Goal: Task Accomplishment & Management: Manage account settings

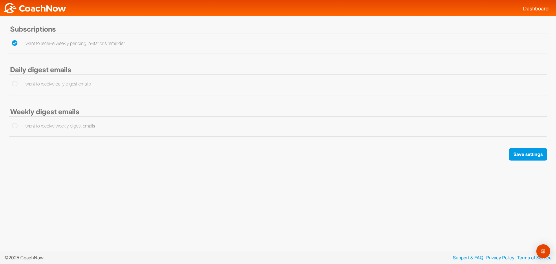
click at [149, 83] on div "I want to receive daily digest emails" at bounding box center [276, 84] width 529 height 8
click at [26, 127] on label "I want to receive weekly digest emails" at bounding box center [53, 125] width 83 height 7
click at [16, 126] on input "I want to receive weekly digest emails" at bounding box center [14, 124] width 4 height 4
checkbox input "true"
click at [28, 82] on label "I want to receive daily digest emails" at bounding box center [51, 83] width 79 height 7
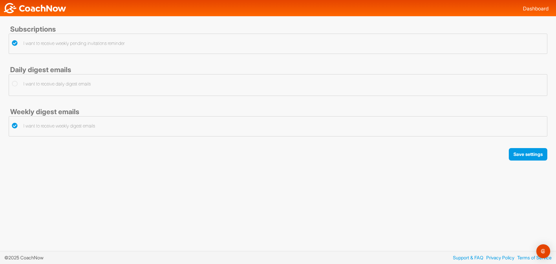
click at [16, 82] on input "I want to receive daily digest emails" at bounding box center [14, 82] width 4 height 4
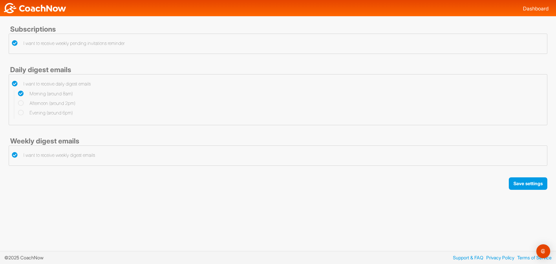
click at [28, 82] on label "I want to receive daily digest emails" at bounding box center [51, 83] width 79 height 7
click at [16, 82] on input "I want to receive daily digest emails" at bounding box center [14, 82] width 4 height 4
checkbox input "false"
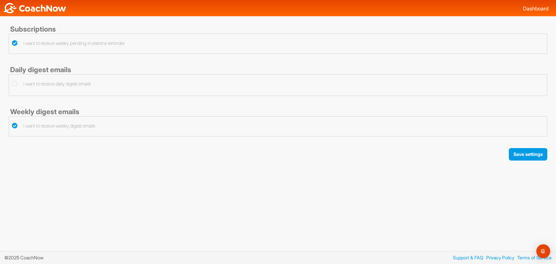
click at [37, 126] on label "I want to receive weekly digest emails" at bounding box center [53, 125] width 83 height 7
click at [16, 126] on input "I want to receive weekly digest emails" at bounding box center [14, 124] width 4 height 4
checkbox input "false"
click at [37, 45] on label "I want to receive weekly pending invitations reminder" at bounding box center [68, 43] width 113 height 7
click at [16, 43] on input "I want to receive weekly pending invitations reminder" at bounding box center [14, 42] width 4 height 4
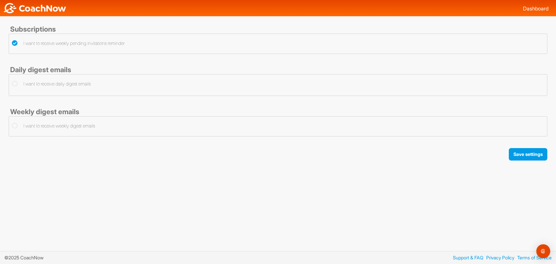
checkbox input "false"
click at [521, 152] on button "Save settings" at bounding box center [528, 154] width 39 height 12
